Goal: Task Accomplishment & Management: Manage account settings

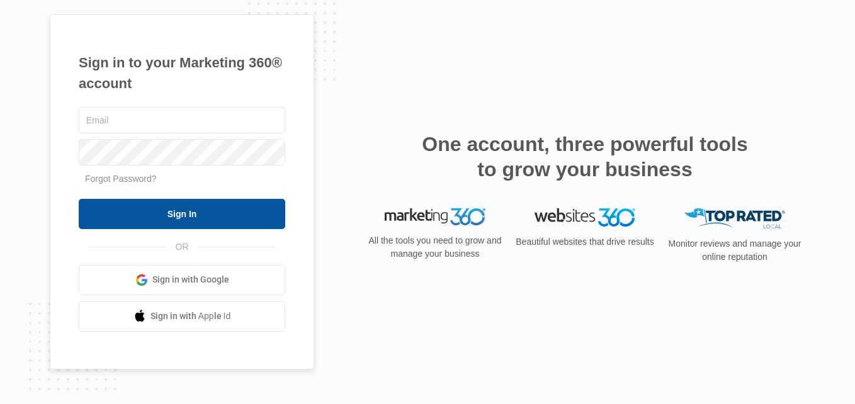
type input "[PERSON_NAME][EMAIL_ADDRESS][DOMAIN_NAME]"
click at [185, 217] on input "Sign In" at bounding box center [182, 214] width 207 height 30
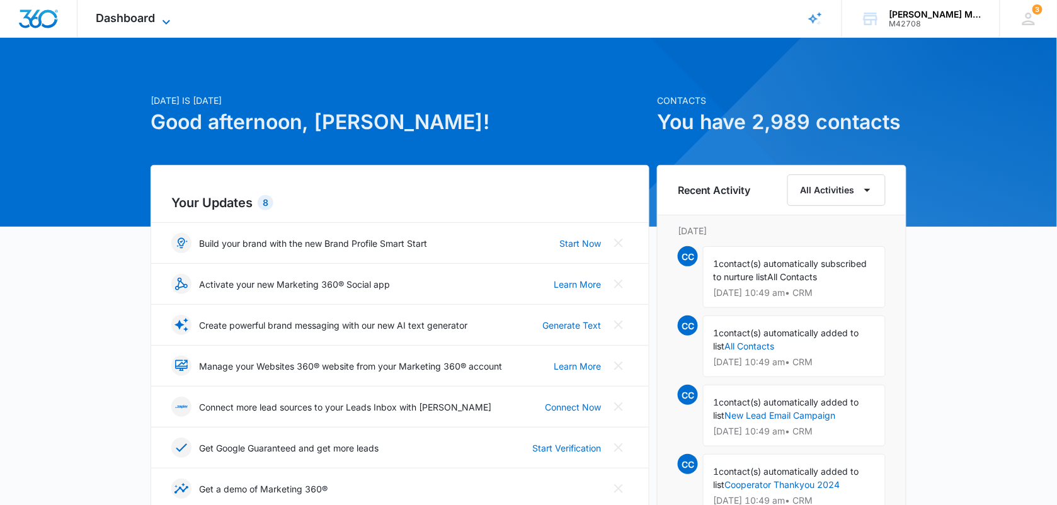
click at [153, 16] on span "Dashboard" at bounding box center [125, 17] width 59 height 13
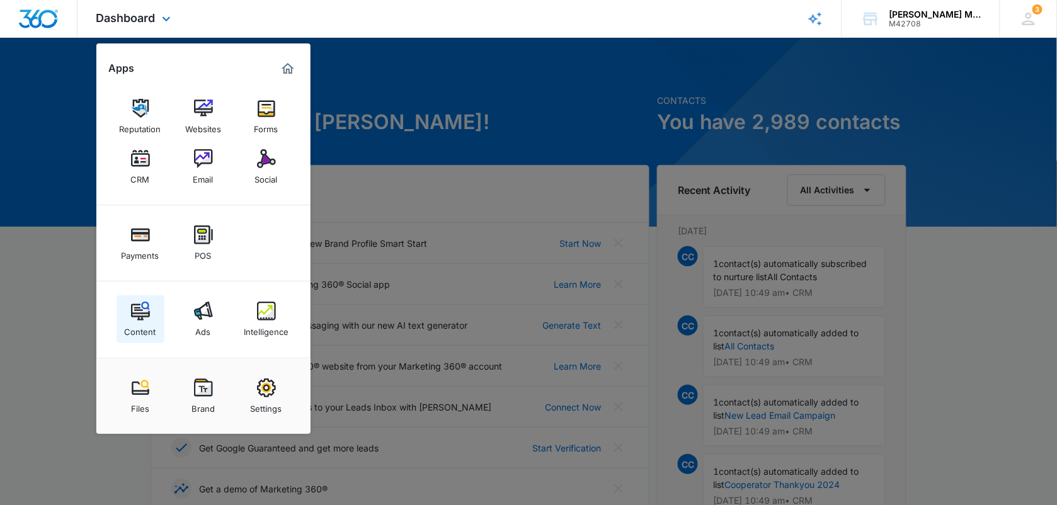
click at [139, 312] on img at bounding box center [140, 311] width 19 height 19
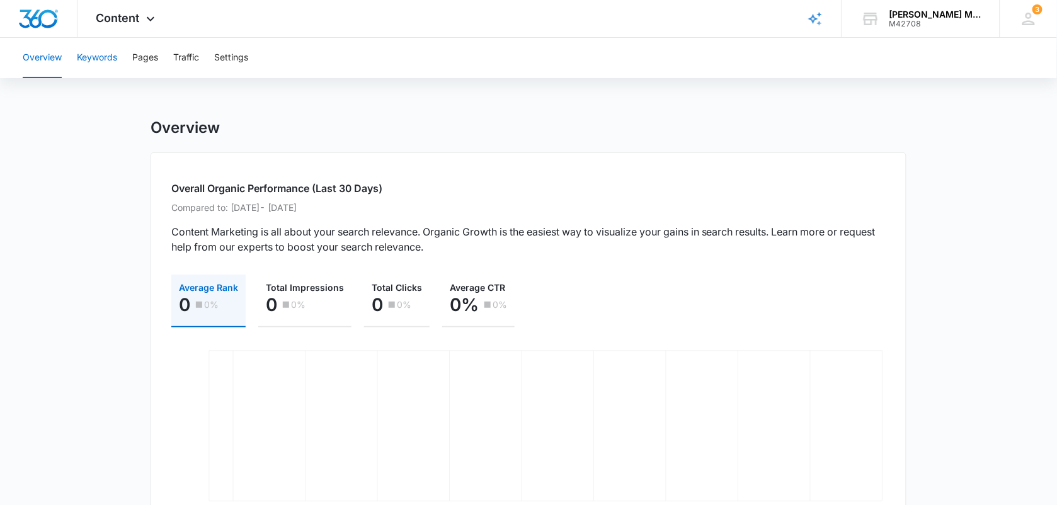
click at [106, 52] on button "Keywords" at bounding box center [97, 58] width 40 height 40
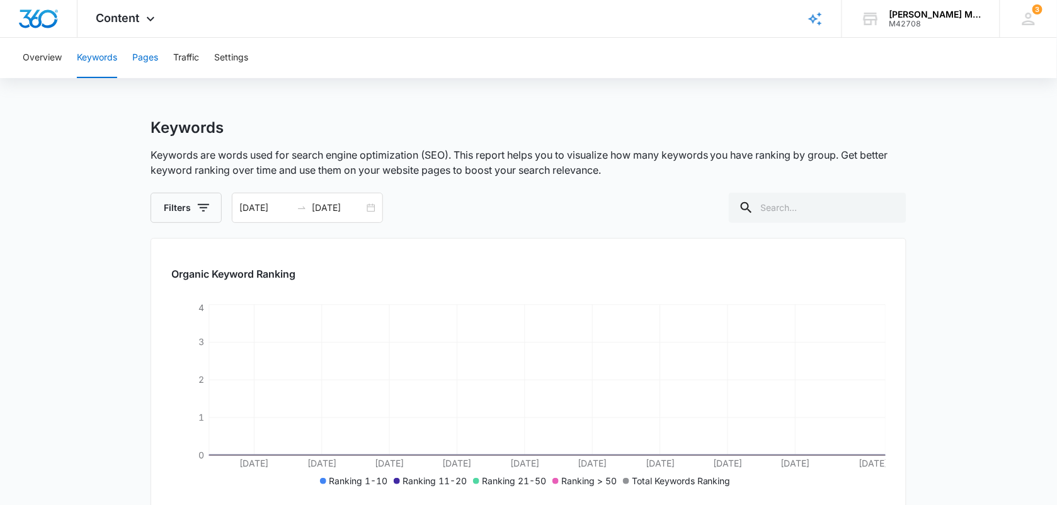
click at [142, 58] on button "Pages" at bounding box center [145, 58] width 26 height 40
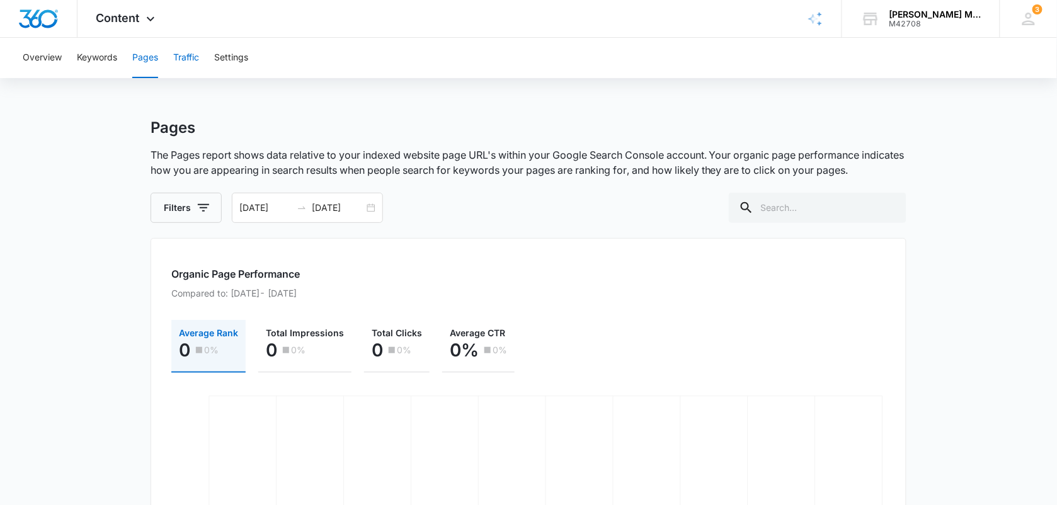
click at [190, 62] on button "Traffic" at bounding box center [186, 58] width 26 height 40
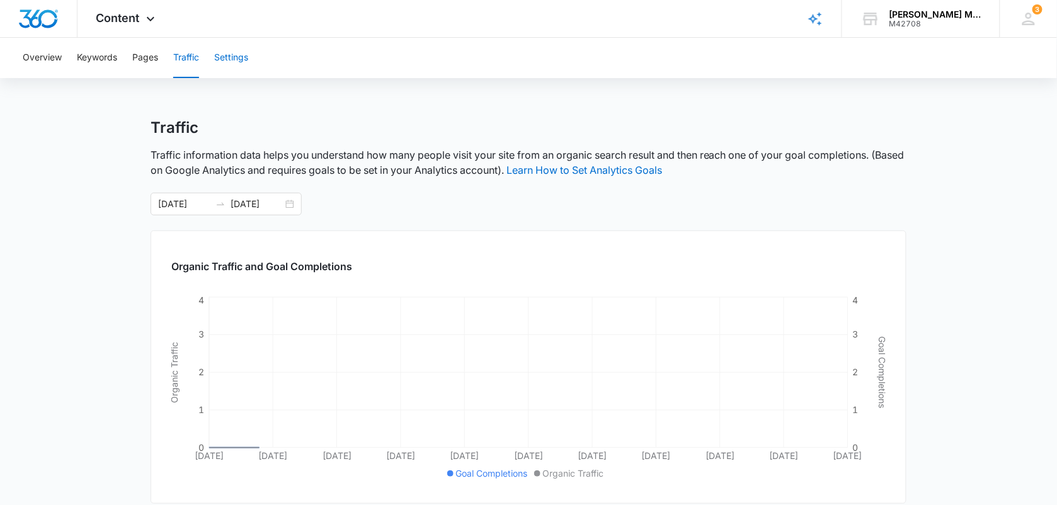
click at [241, 66] on button "Settings" at bounding box center [231, 58] width 34 height 40
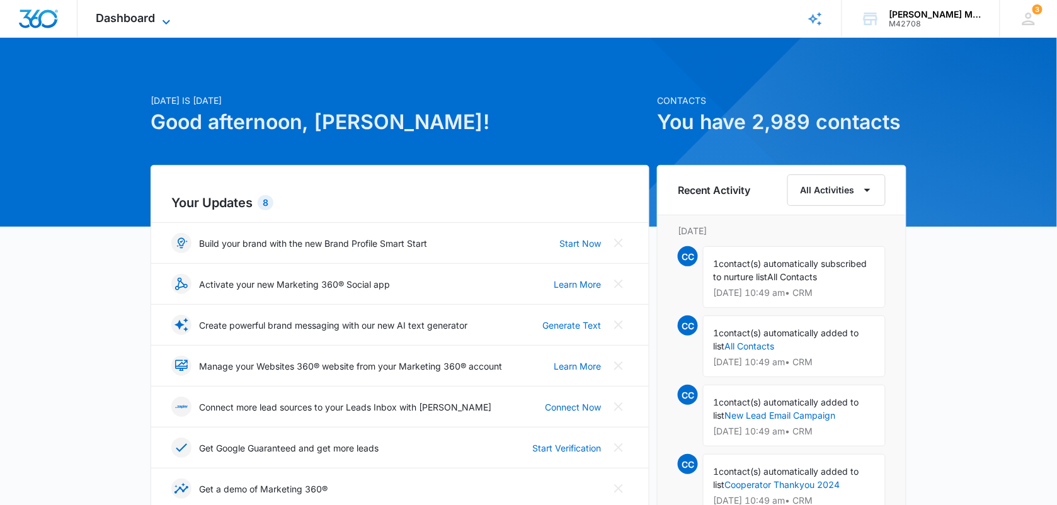
click at [137, 14] on span "Dashboard" at bounding box center [125, 17] width 59 height 13
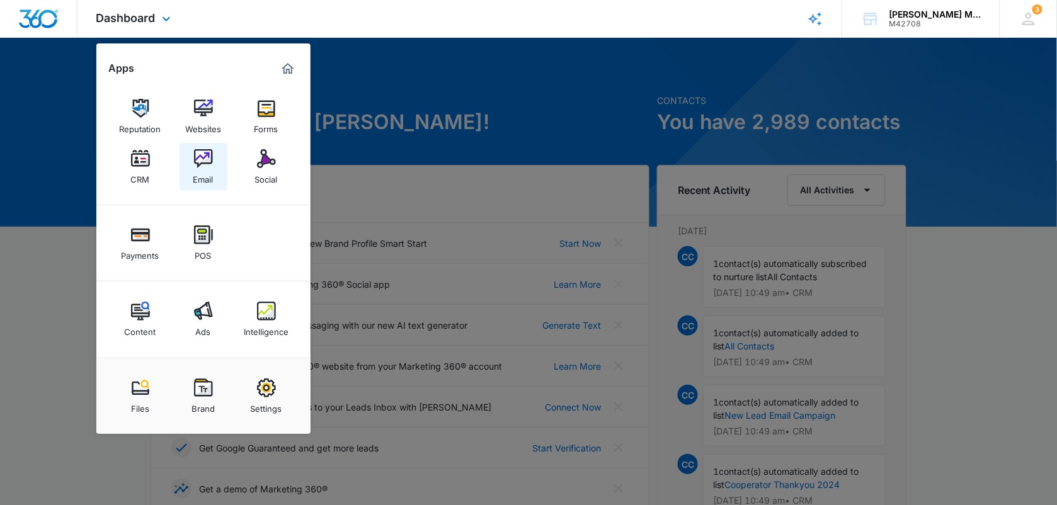
click at [215, 146] on link "Email" at bounding box center [204, 167] width 48 height 48
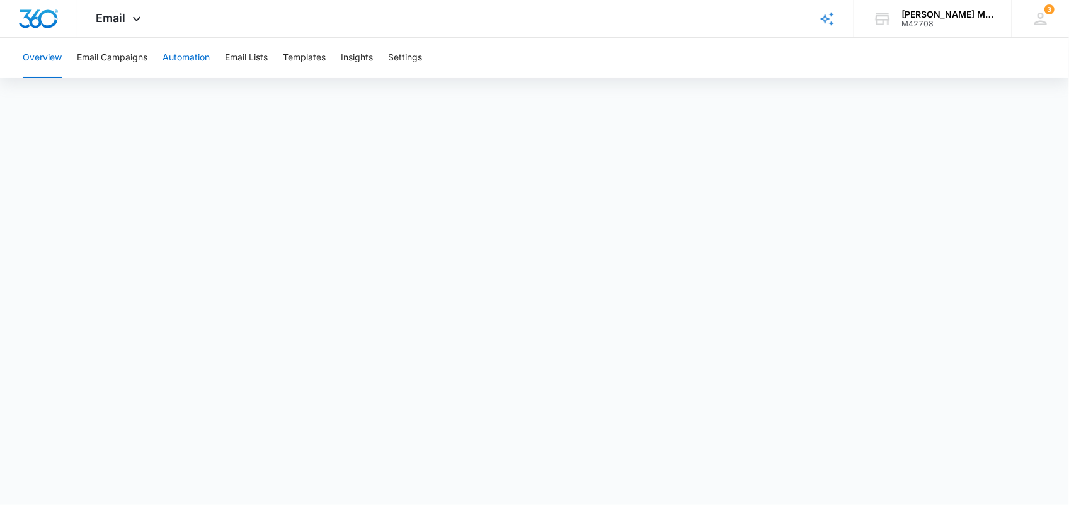
click at [203, 55] on button "Automation" at bounding box center [186, 58] width 47 height 40
click at [252, 59] on button "Email Lists" at bounding box center [246, 58] width 43 height 40
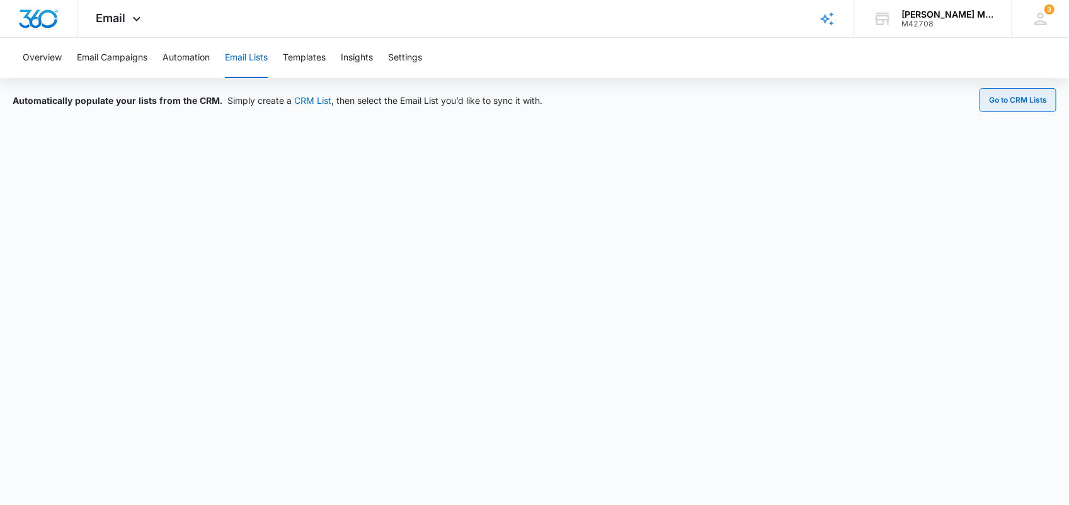
click at [997, 93] on button "Go to CRM Lists" at bounding box center [1018, 100] width 77 height 24
